Goal: Task Accomplishment & Management: Manage account settings

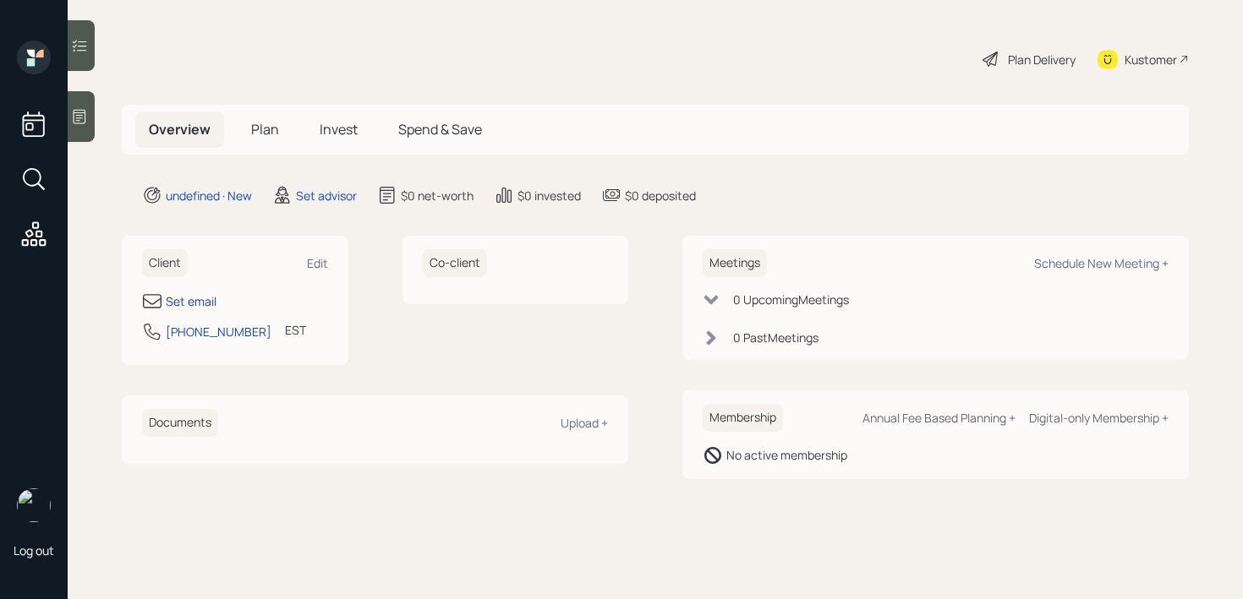
click at [199, 301] on div "Set email" at bounding box center [191, 301] width 51 height 18
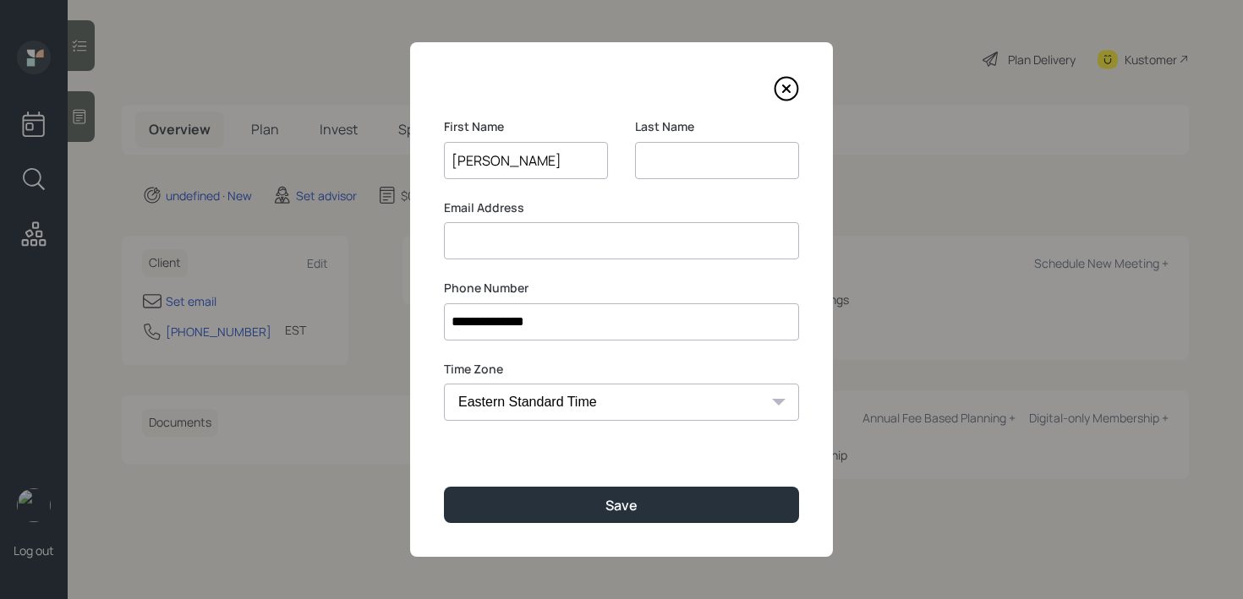
type input "[PERSON_NAME]"
type input "bella"
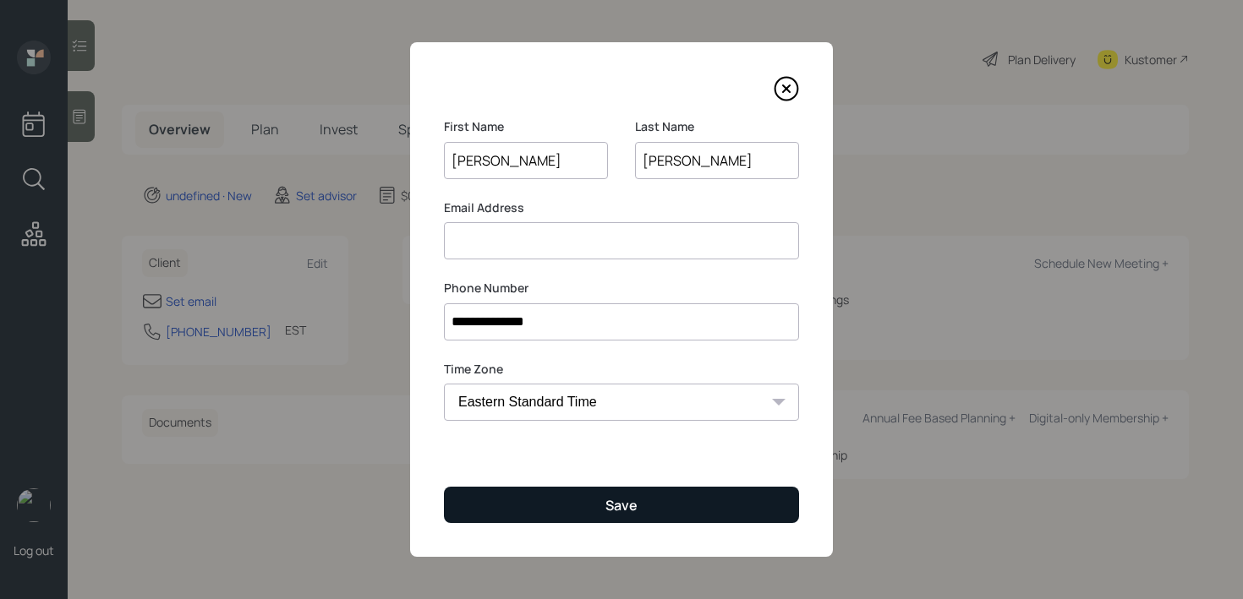
type input "Bellamy"
click at [471, 517] on button "Save" at bounding box center [621, 505] width 355 height 36
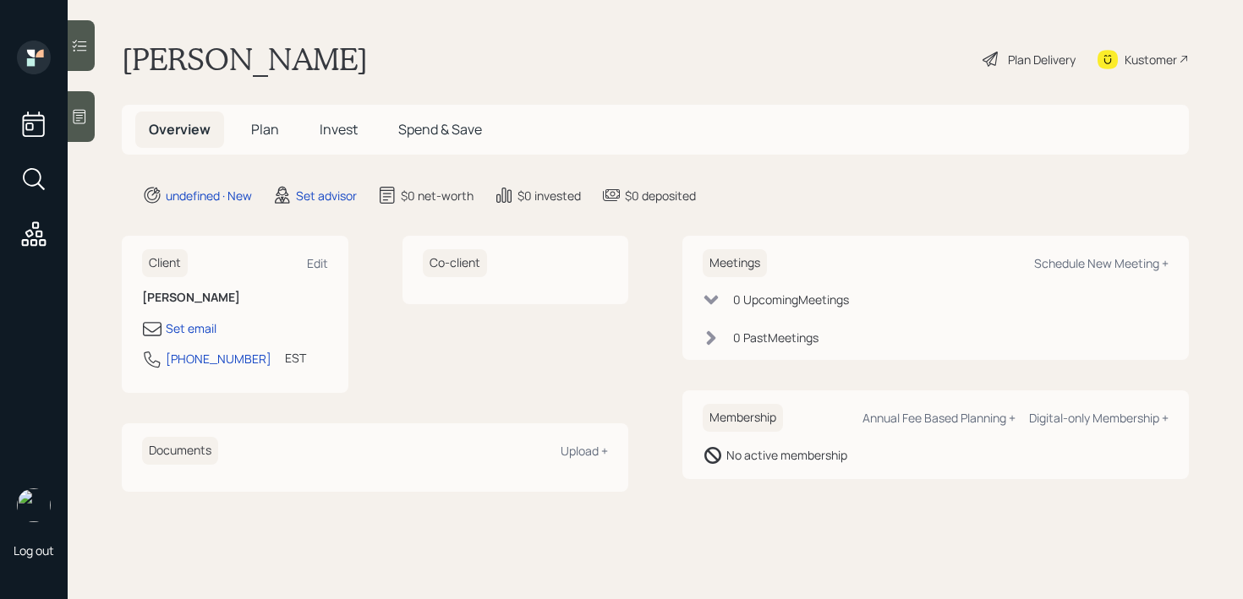
click at [89, 128] on div at bounding box center [81, 116] width 27 height 51
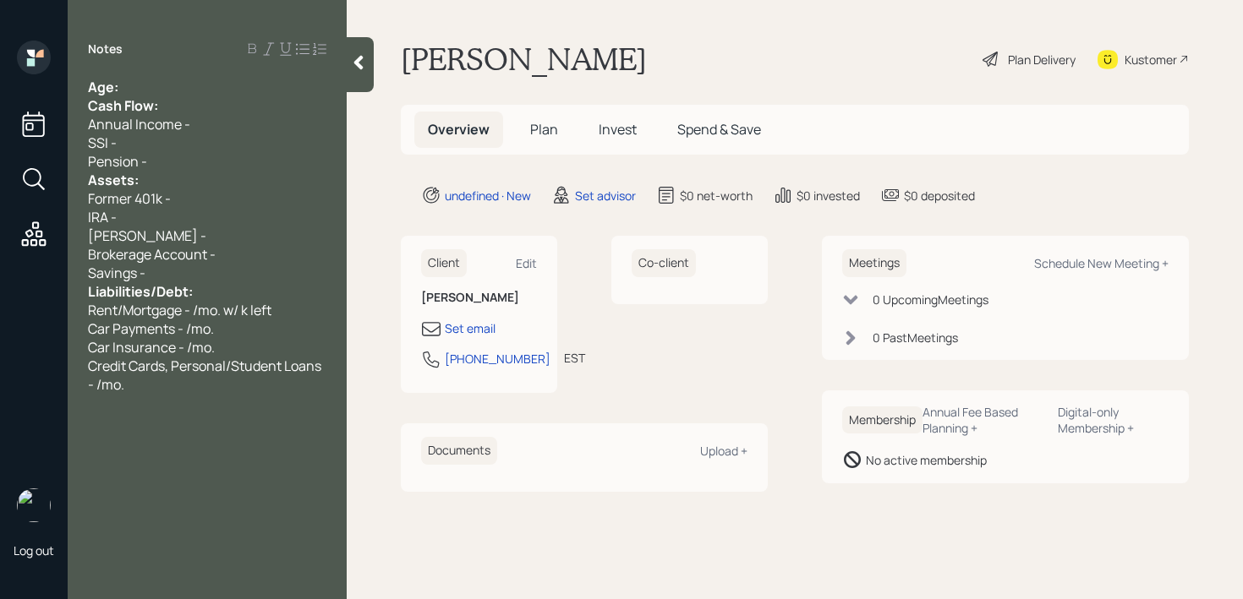
click at [186, 78] on div "Age:" at bounding box center [207, 87] width 238 height 19
click at [187, 89] on div "Age:" at bounding box center [207, 87] width 238 height 19
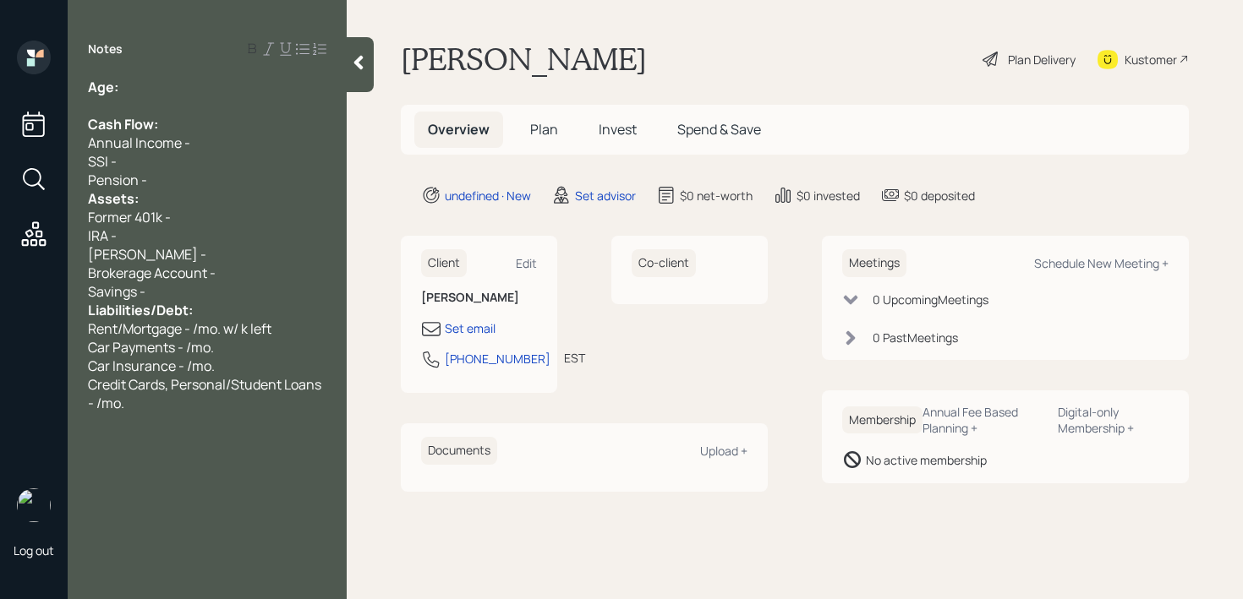
click at [194, 186] on div "Pension -" at bounding box center [207, 180] width 238 height 19
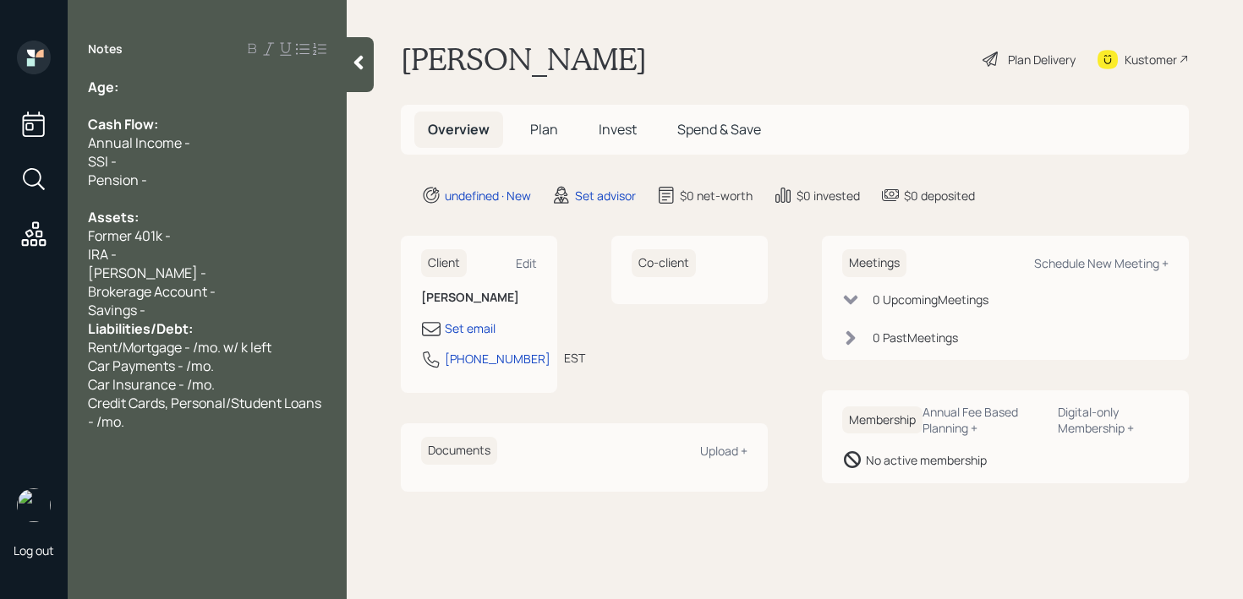
click at [240, 269] on div "Roth IRA -" at bounding box center [207, 273] width 238 height 19
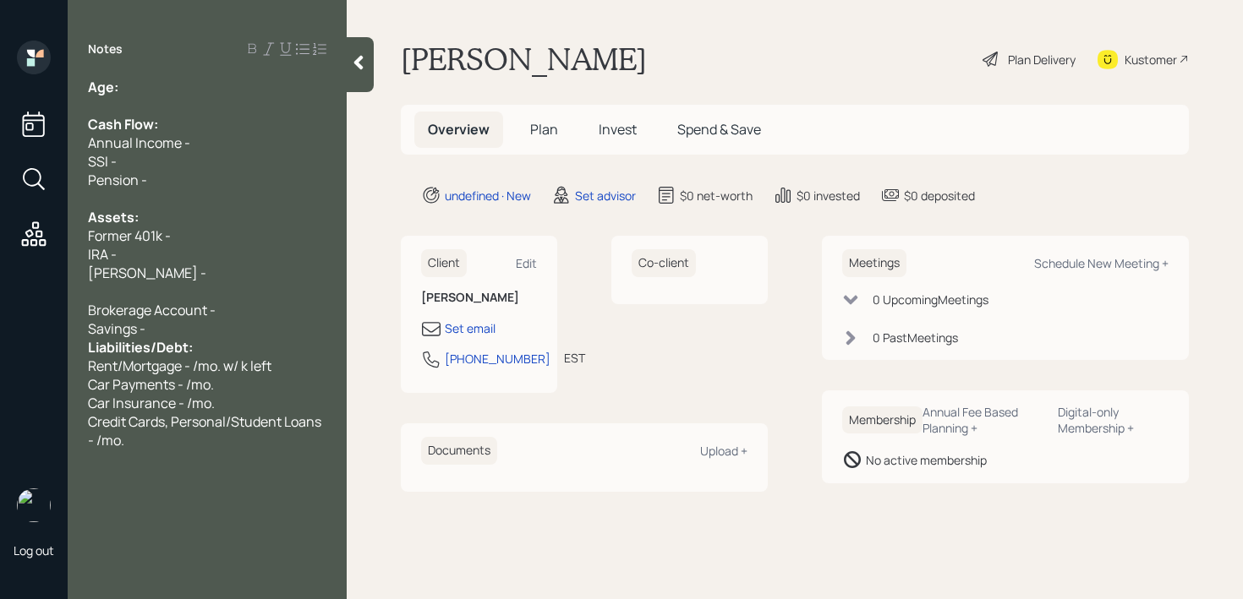
click at [254, 323] on div "Savings -" at bounding box center [207, 329] width 238 height 19
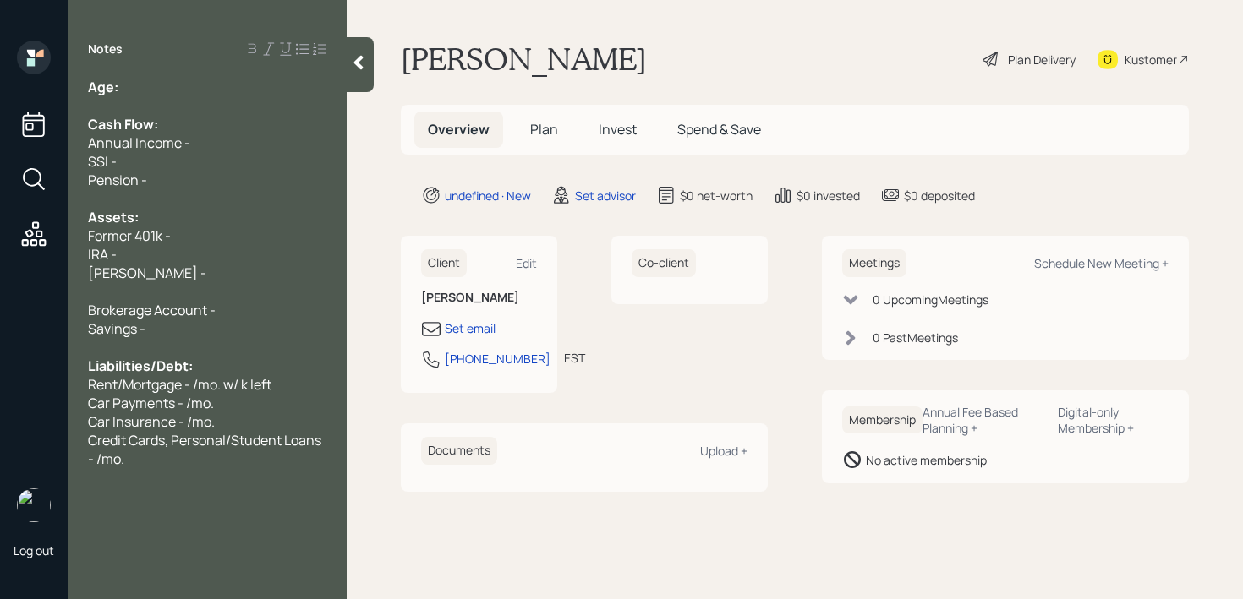
click at [162, 87] on div "Age:" at bounding box center [207, 87] width 238 height 19
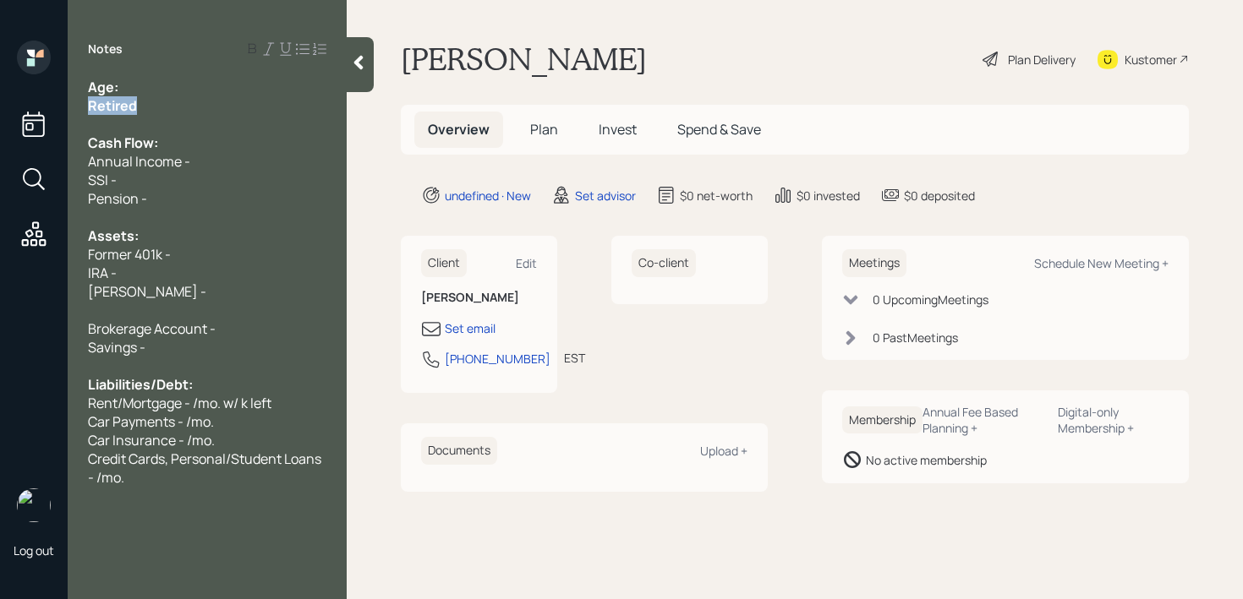
drag, startPoint x: 162, startPoint y: 101, endPoint x: 0, endPoint y: 101, distance: 162.3
click at [0, 101] on div "Log out Notes Age: Retired Cash Flow: Annual Income - SSI - Pension - Assets: F…" at bounding box center [621, 299] width 1243 height 599
click at [134, 95] on div "Age:" at bounding box center [207, 87] width 238 height 19
click at [163, 292] on div "Roth IRA -" at bounding box center [207, 291] width 238 height 19
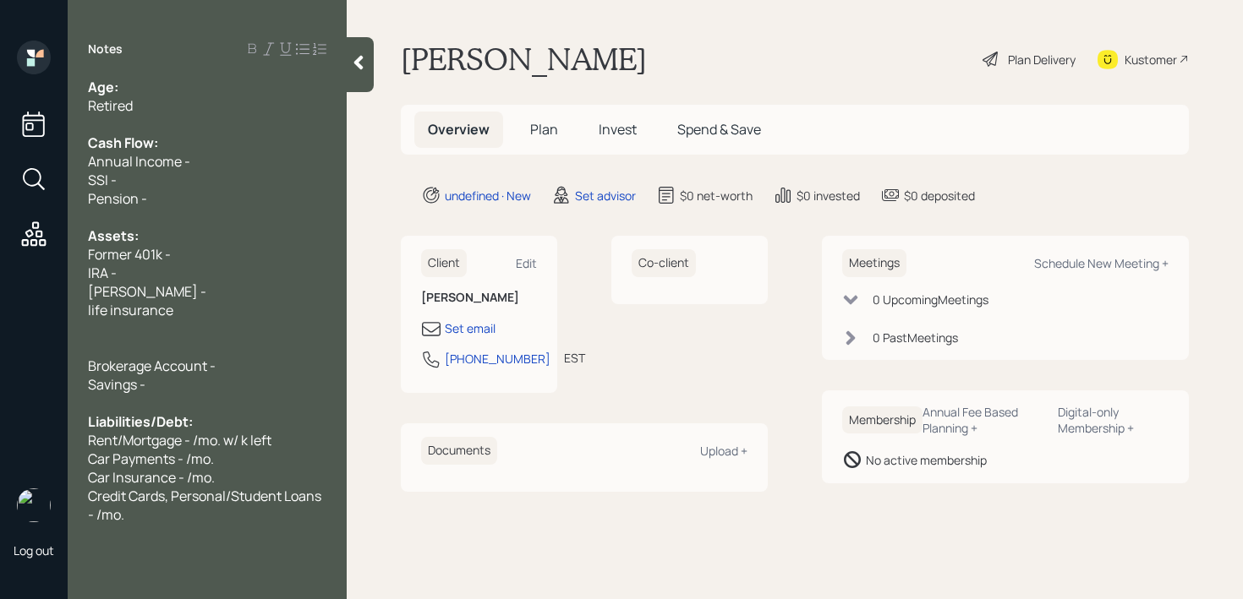
click at [93, 310] on span "life insurance" at bounding box center [130, 310] width 85 height 19
click at [119, 311] on span "Life insurance" at bounding box center [132, 310] width 89 height 19
click at [471, 322] on div "Set email" at bounding box center [470, 329] width 51 height 18
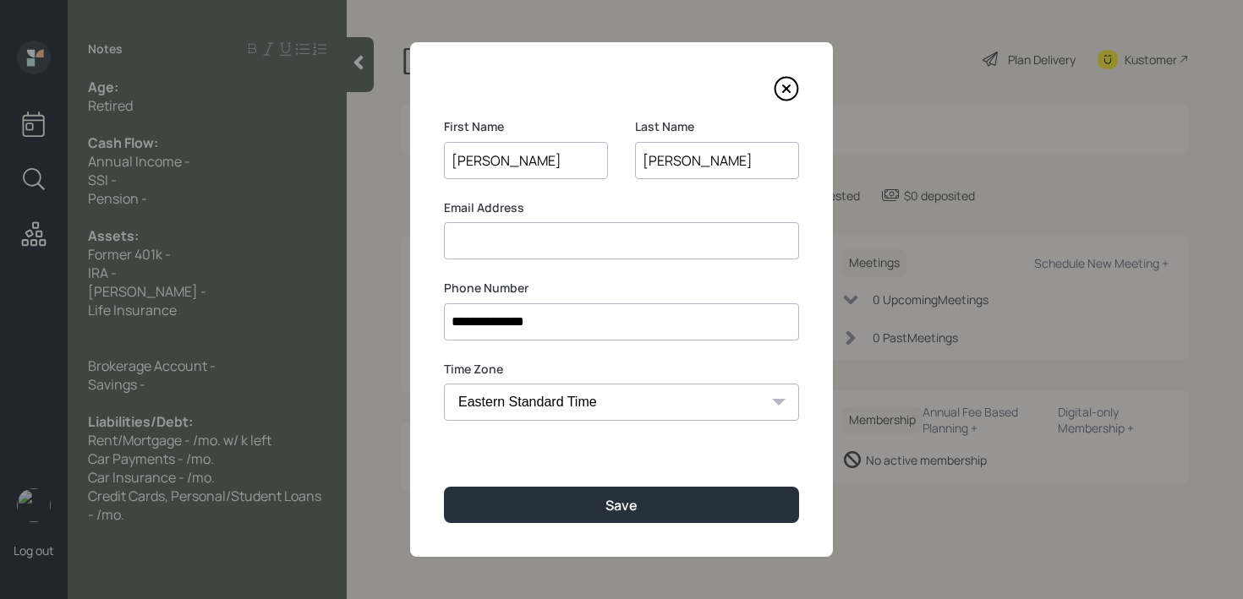
click at [560, 249] on input at bounding box center [621, 240] width 355 height 37
type input "nancybellny@yahoo.com"
click at [683, 161] on input "Bellamy" at bounding box center [717, 160] width 164 height 37
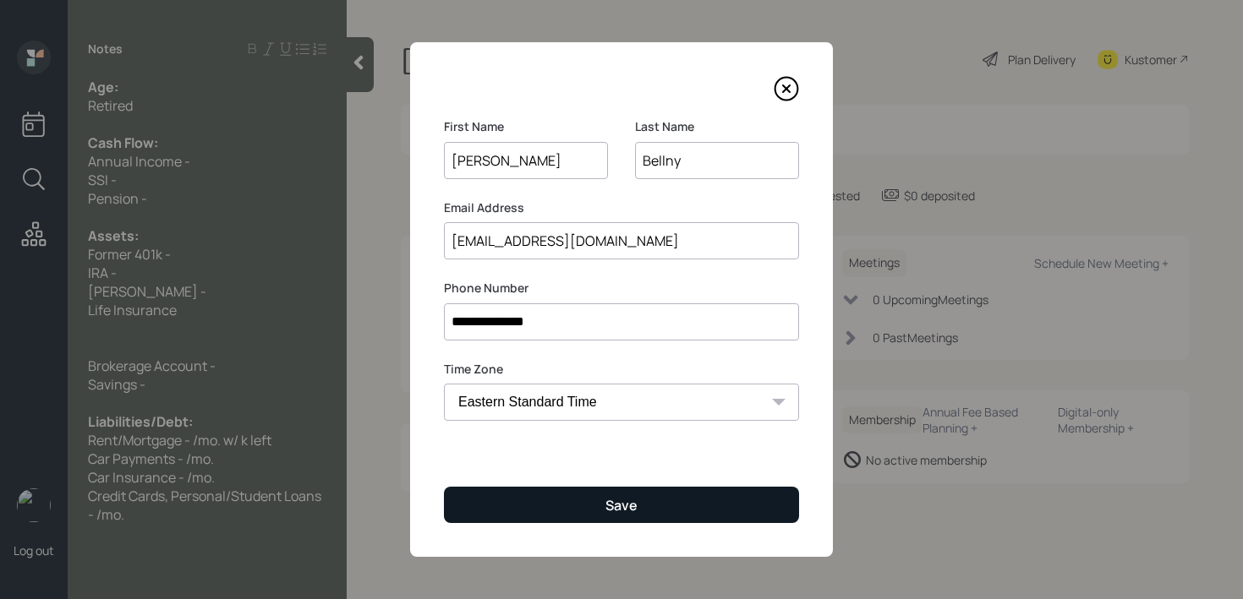
type input "Bellny"
click at [691, 518] on button "Save" at bounding box center [621, 505] width 355 height 36
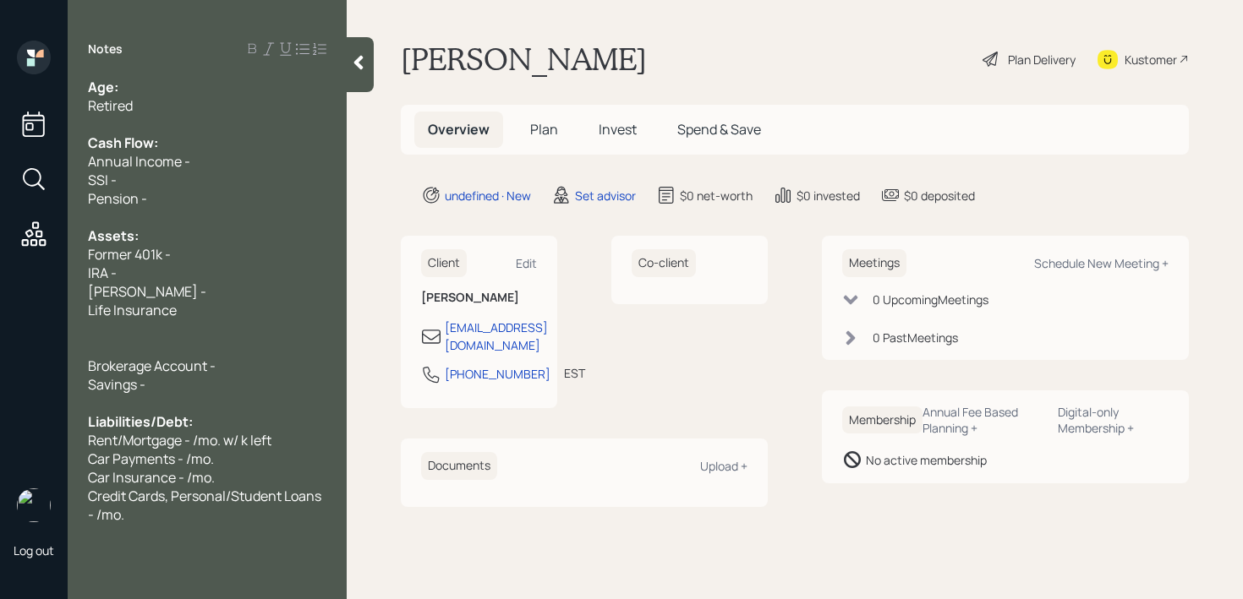
click at [203, 491] on span "Credit Cards, Personal/Student Loans - /mo." at bounding box center [206, 505] width 236 height 37
click at [203, 358] on span "Brokerage Account -" at bounding box center [152, 366] width 128 height 19
click at [216, 340] on div at bounding box center [207, 347] width 238 height 19
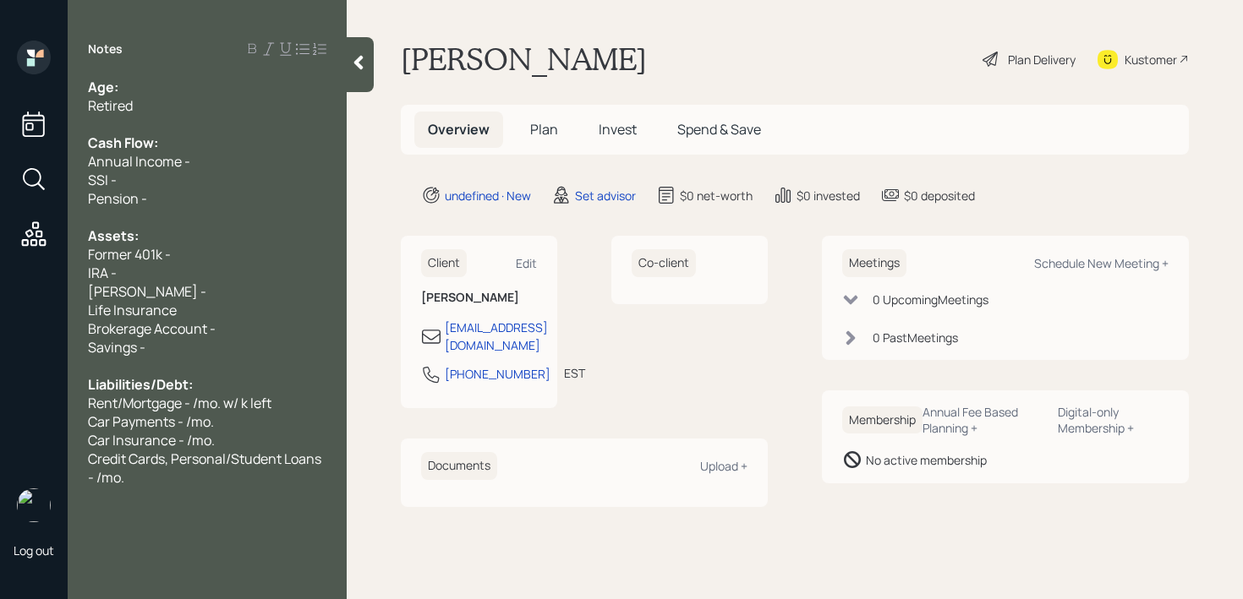
click at [217, 332] on div "Brokerage Account -" at bounding box center [207, 329] width 238 height 19
drag, startPoint x: 228, startPoint y: 294, endPoint x: 86, endPoint y: 260, distance: 146.0
click at [86, 260] on div "Age: Retired Cash Flow: Annual Income - SSI - Pension - Assets: Former 401k - I…" at bounding box center [207, 282] width 279 height 409
click at [128, 268] on div "IRA -" at bounding box center [207, 273] width 238 height 19
drag, startPoint x: 184, startPoint y: 309, endPoint x: 123, endPoint y: 282, distance: 67.0
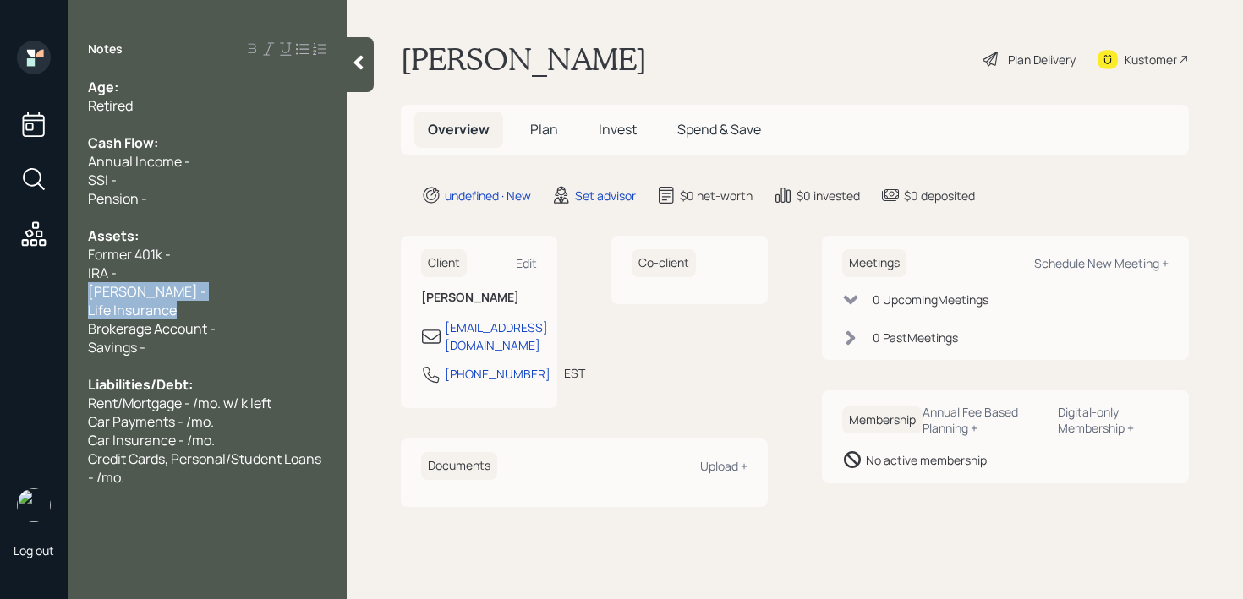
click at [69, 282] on div "Age: Retired Cash Flow: Annual Income - SSI - Pension - Assets: Former 401k - I…" at bounding box center [207, 282] width 279 height 409
click at [123, 282] on span "Roth IRA -" at bounding box center [147, 291] width 118 height 19
click at [213, 297] on div "Roth IRA -" at bounding box center [207, 291] width 238 height 19
click at [213, 310] on div "Life Insurance" at bounding box center [207, 310] width 238 height 19
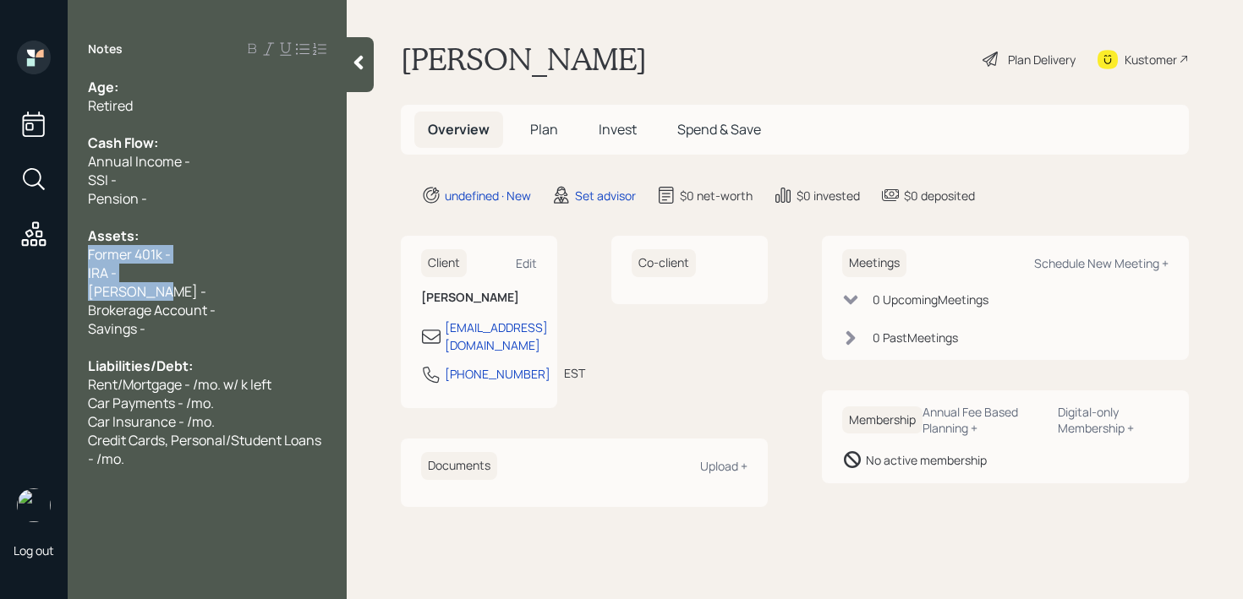
drag, startPoint x: 167, startPoint y: 292, endPoint x: 65, endPoint y: 258, distance: 107.7
click at [65, 258] on div "Log out Notes Age: Retired Cash Flow: Annual Income - SSI - Pension - Assets: F…" at bounding box center [621, 299] width 1243 height 599
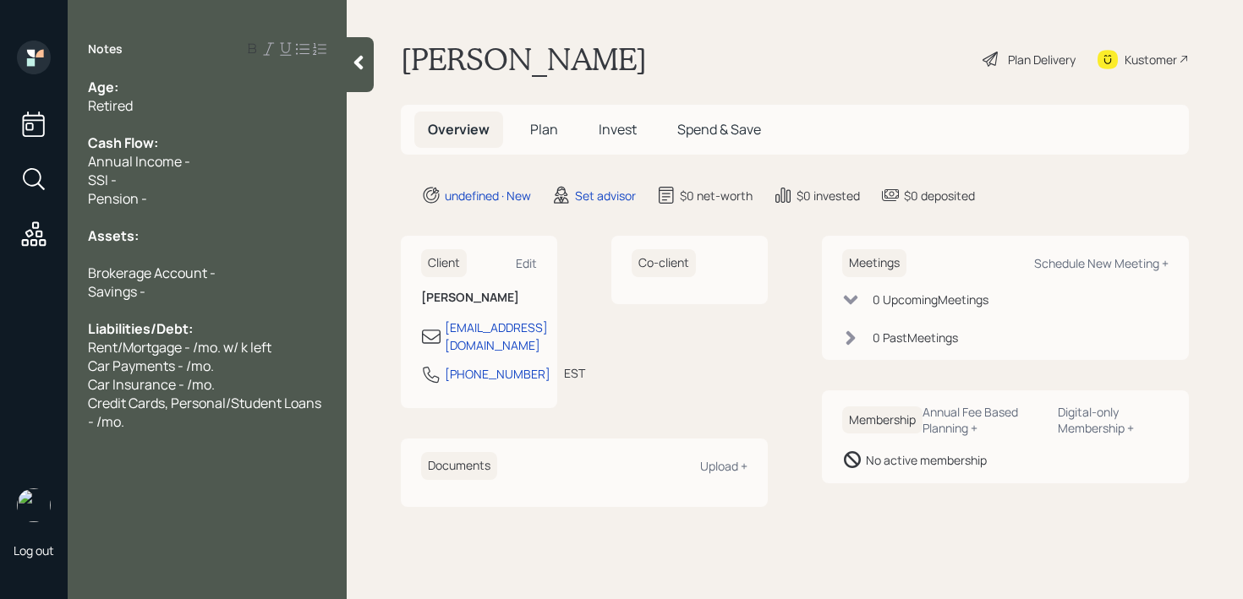
click at [282, 278] on div "Brokerage Account -" at bounding box center [207, 273] width 238 height 19
drag, startPoint x: 262, startPoint y: 279, endPoint x: 46, endPoint y: 258, distance: 216.6
click at [46, 258] on div "Log out Notes Age: Retired Cash Flow: Annual Income - SSI - Pension - Assets: B…" at bounding box center [621, 299] width 1243 height 599
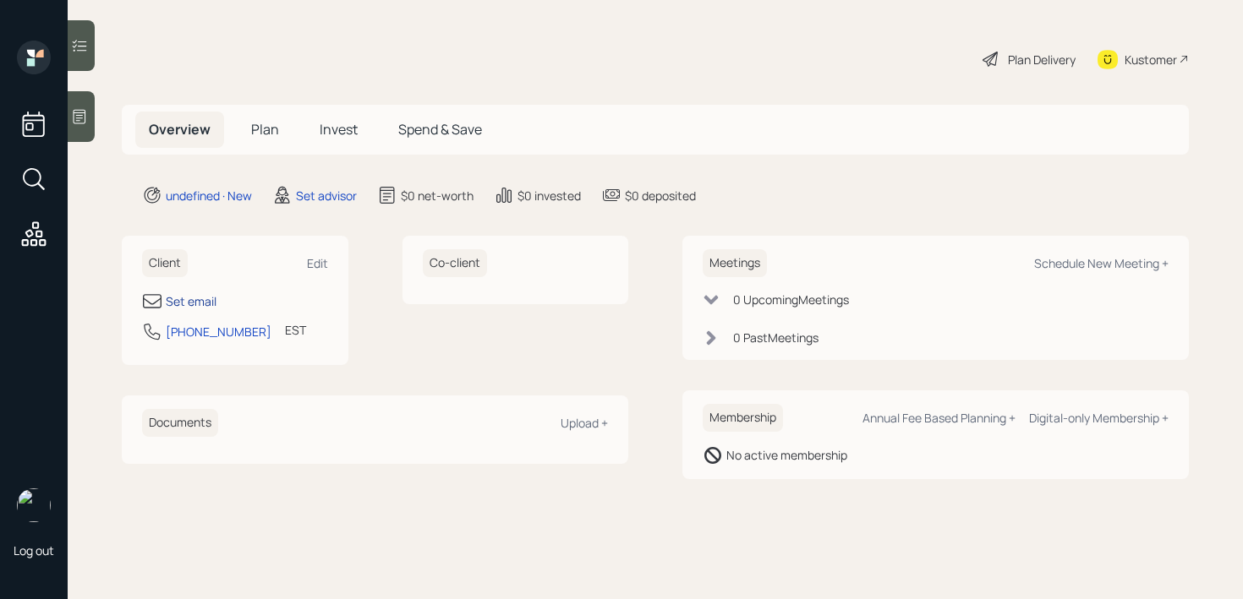
click at [204, 300] on div "Set email" at bounding box center [191, 301] width 51 height 18
